Goal: Task Accomplishment & Management: Manage account settings

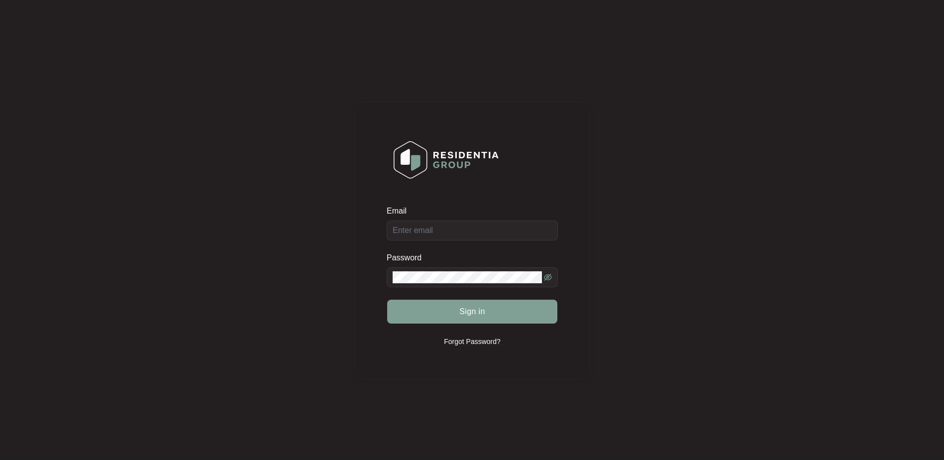
click at [79, 235] on div "Email Password Sign in Forgot Password?" at bounding box center [472, 240] width 924 height 461
click at [671, 320] on div "Email Password Sign in Forgot Password?" at bounding box center [472, 240] width 924 height 461
click at [427, 228] on input "Email" at bounding box center [471, 230] width 171 height 20
paste input "[EMAIL_ADDRESS][DOMAIN_NAME]"
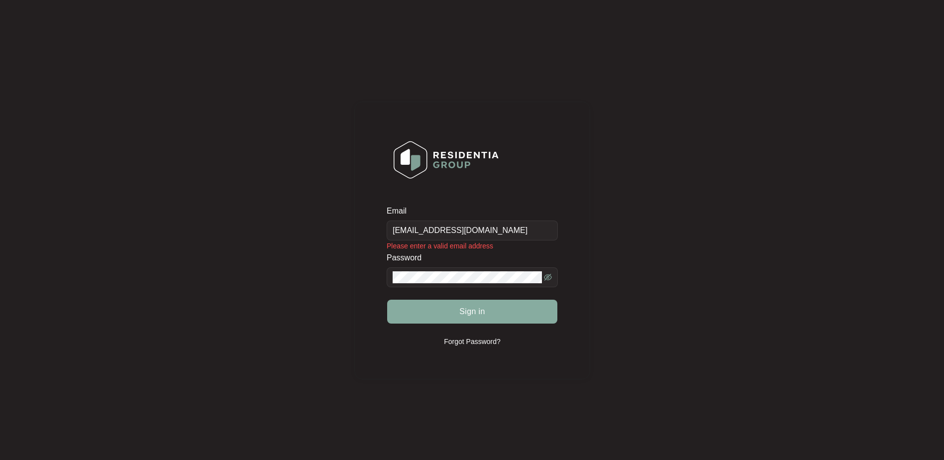
click at [458, 316] on button "Sign in" at bounding box center [472, 311] width 170 height 24
drag, startPoint x: 453, startPoint y: 309, endPoint x: 460, endPoint y: 318, distance: 11.7
click at [454, 309] on button "Sign in" at bounding box center [472, 311] width 170 height 24
click at [505, 231] on input "[EMAIL_ADDRESS][DOMAIN_NAME]" at bounding box center [471, 230] width 171 height 20
type input "[EMAIL_ADDRESS][DOMAIN_NAME]"
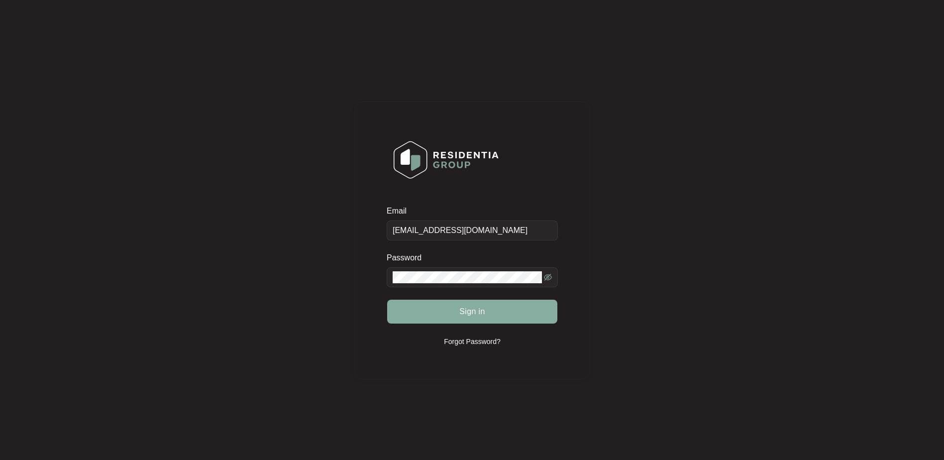
click at [495, 315] on button "Sign in" at bounding box center [472, 311] width 170 height 24
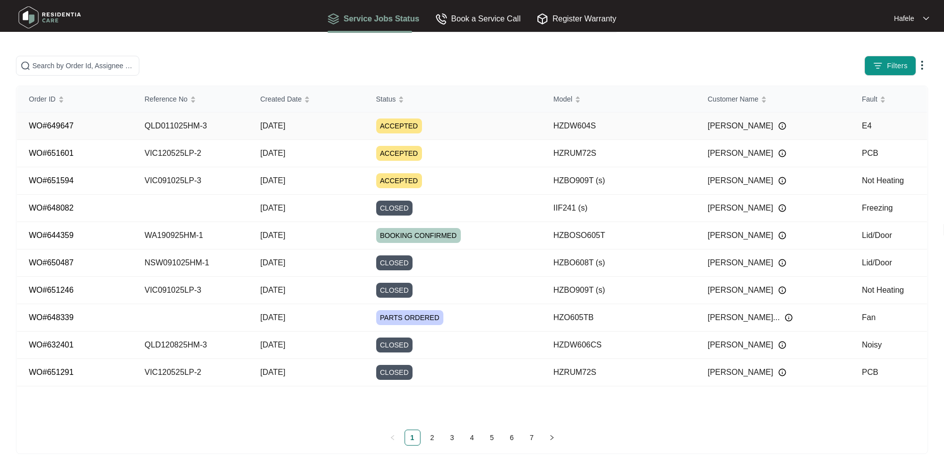
click at [305, 125] on td "[DATE]" at bounding box center [306, 125] width 116 height 27
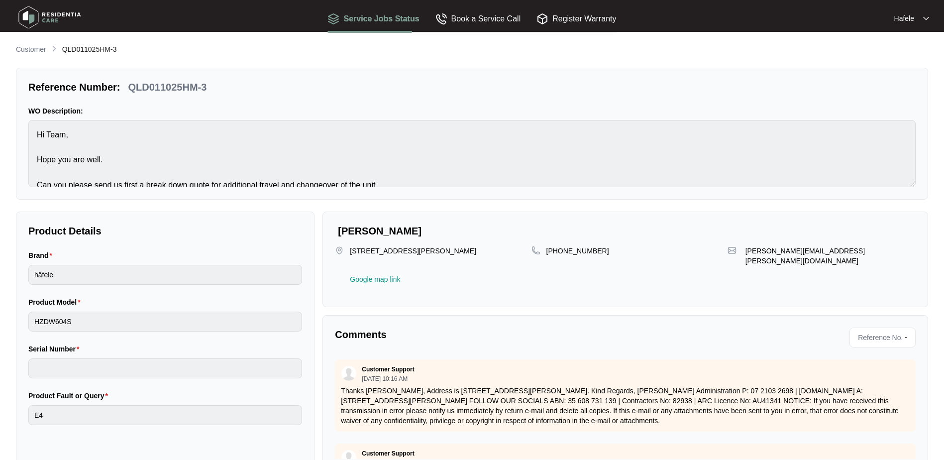
scroll to position [123, 0]
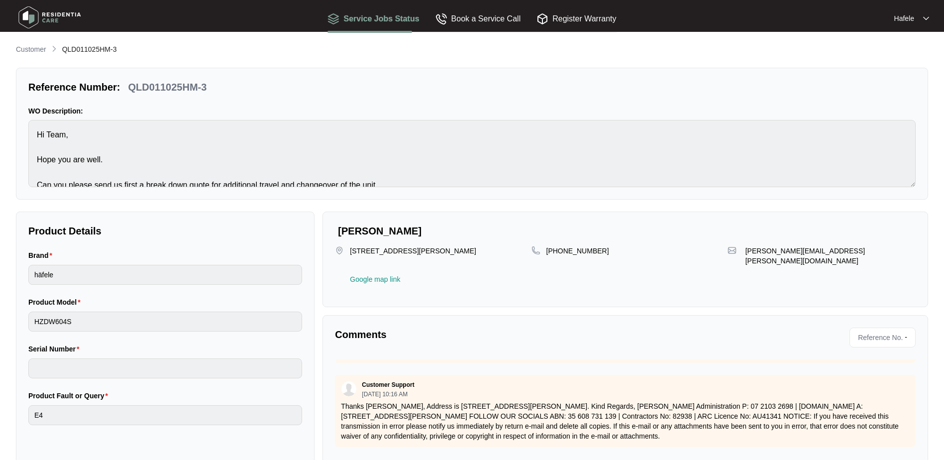
click at [48, 24] on img at bounding box center [50, 17] width 70 height 30
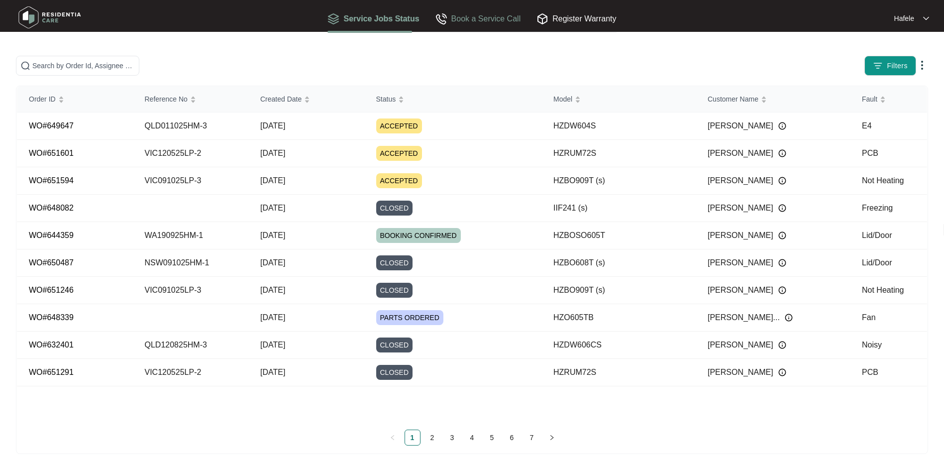
click at [478, 9] on div "Book a Service Call" at bounding box center [478, 18] width 86 height 29
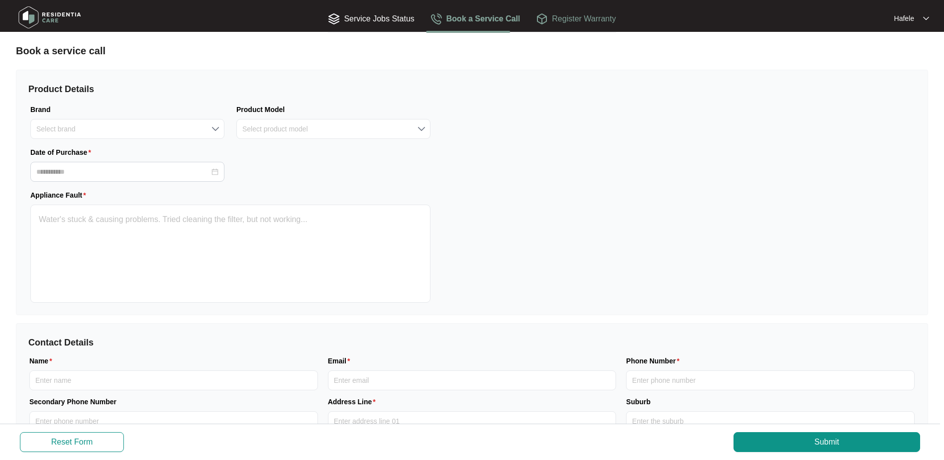
click at [551, 15] on div "Register Warranty" at bounding box center [576, 18] width 80 height 12
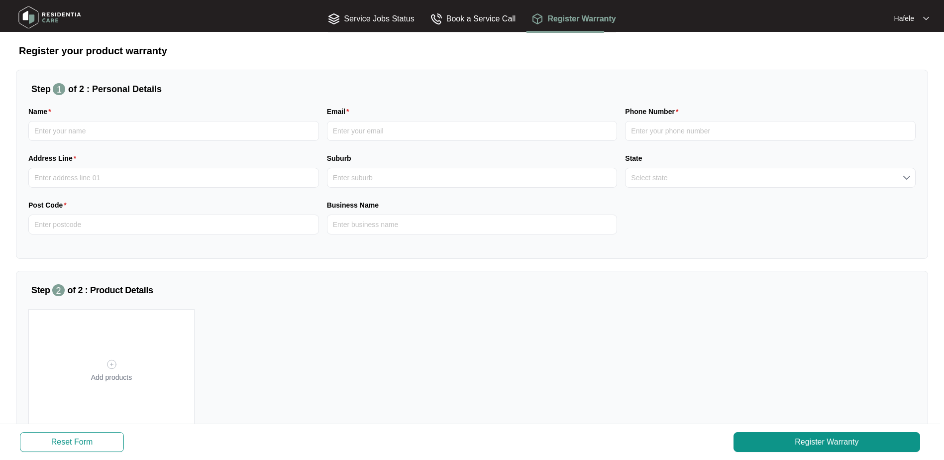
click at [51, 20] on img at bounding box center [50, 17] width 70 height 30
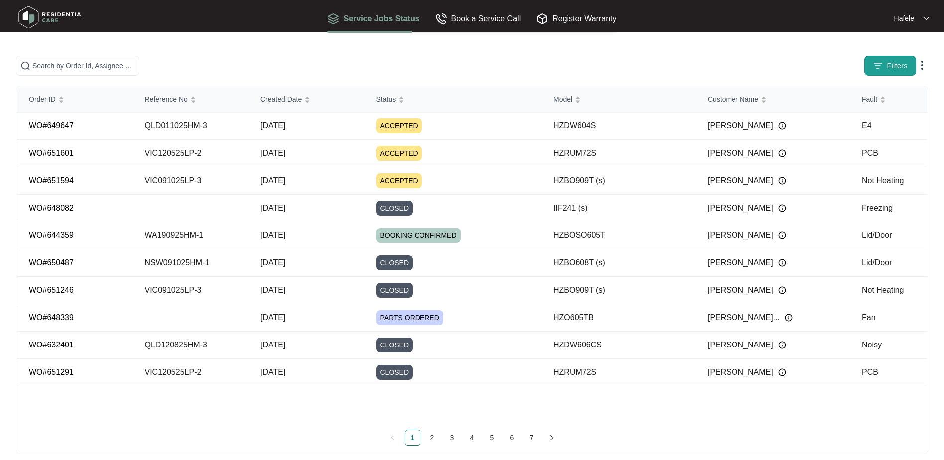
click at [892, 65] on span "Filters" at bounding box center [896, 66] width 21 height 10
click at [921, 67] on img at bounding box center [922, 65] width 12 height 12
